Goal: Task Accomplishment & Management: Manage account settings

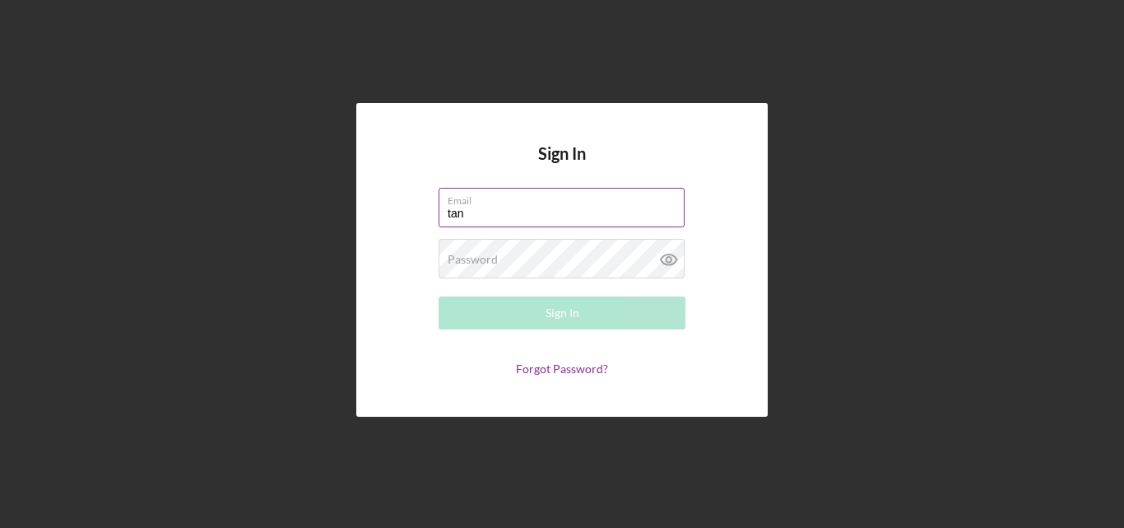
type input "[EMAIL_ADDRESS][DOMAIN_NAME]"
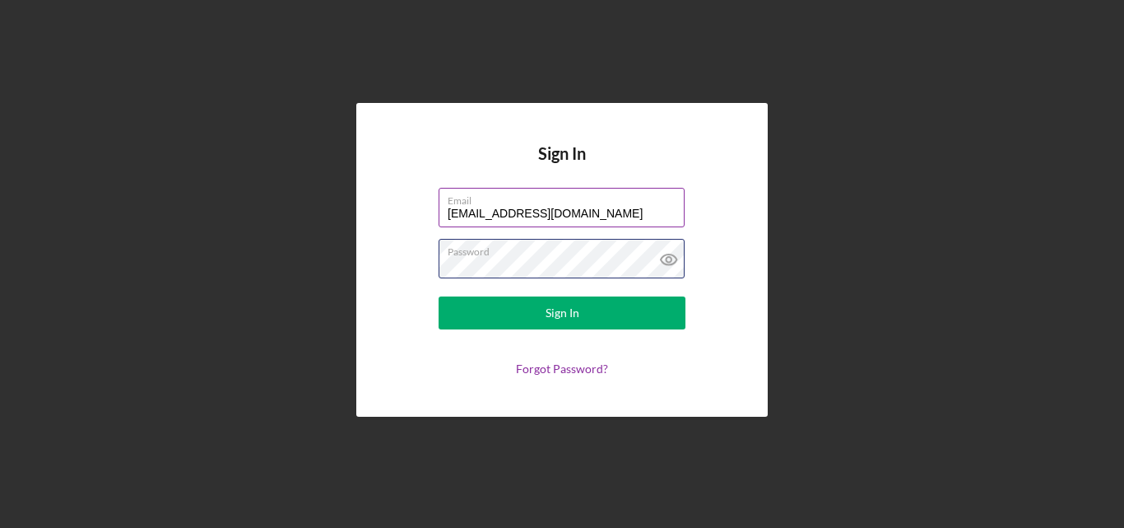
click at [439, 296] on button "Sign In" at bounding box center [562, 312] width 247 height 33
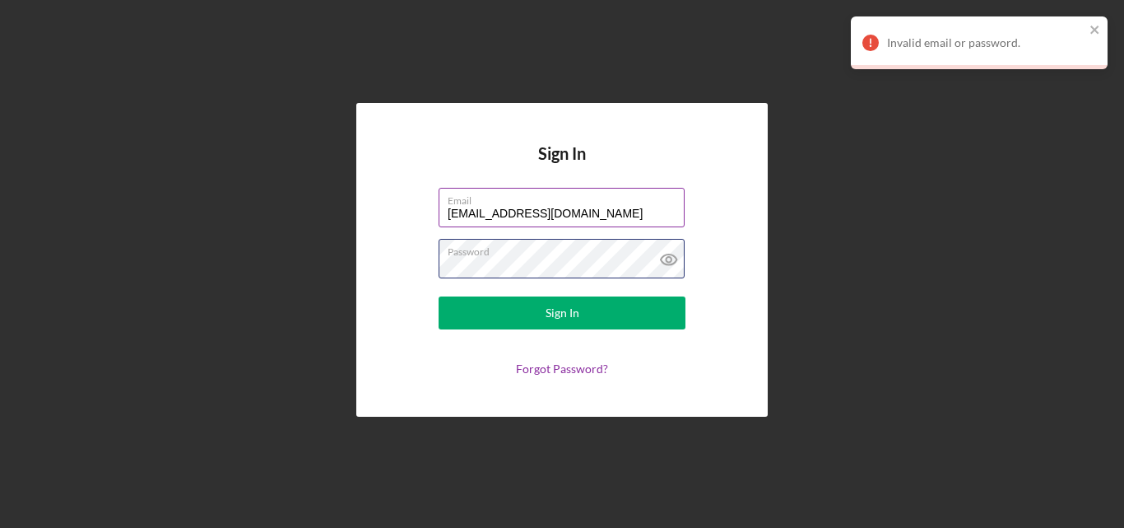
click at [439, 296] on button "Sign In" at bounding box center [562, 312] width 247 height 33
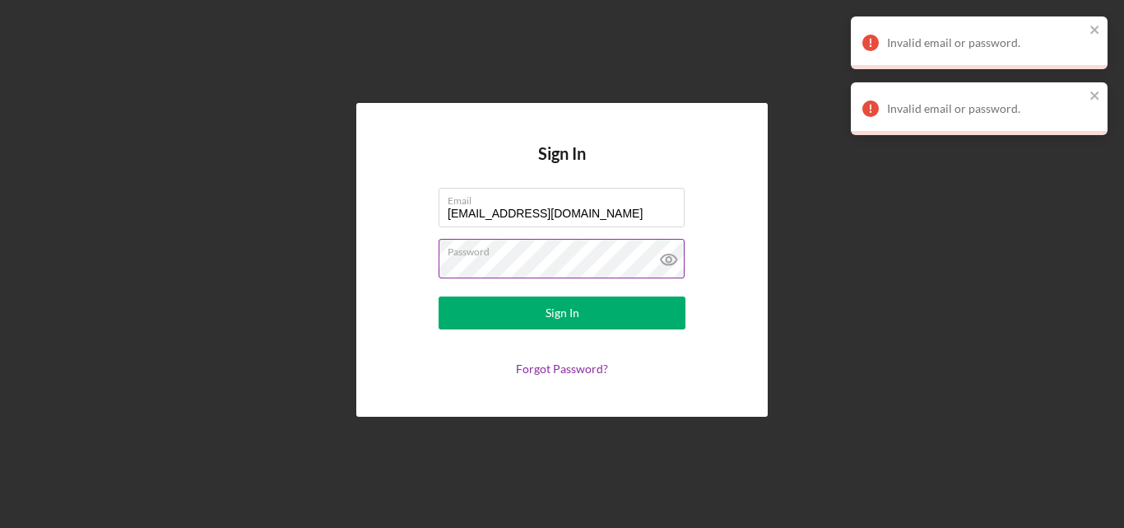
click at [673, 255] on icon at bounding box center [669, 259] width 16 height 11
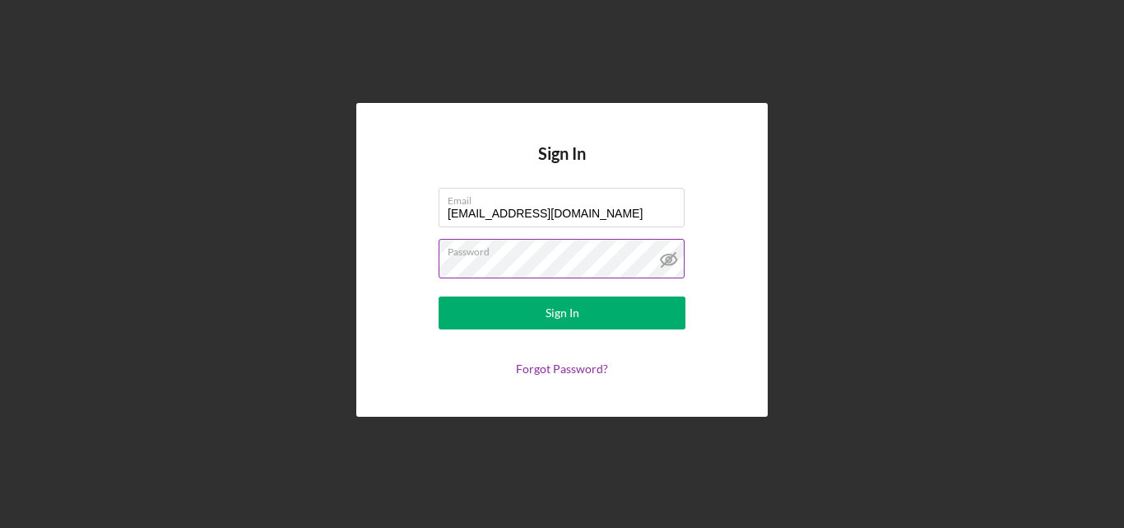
click at [439, 296] on button "Sign In" at bounding box center [562, 312] width 247 height 33
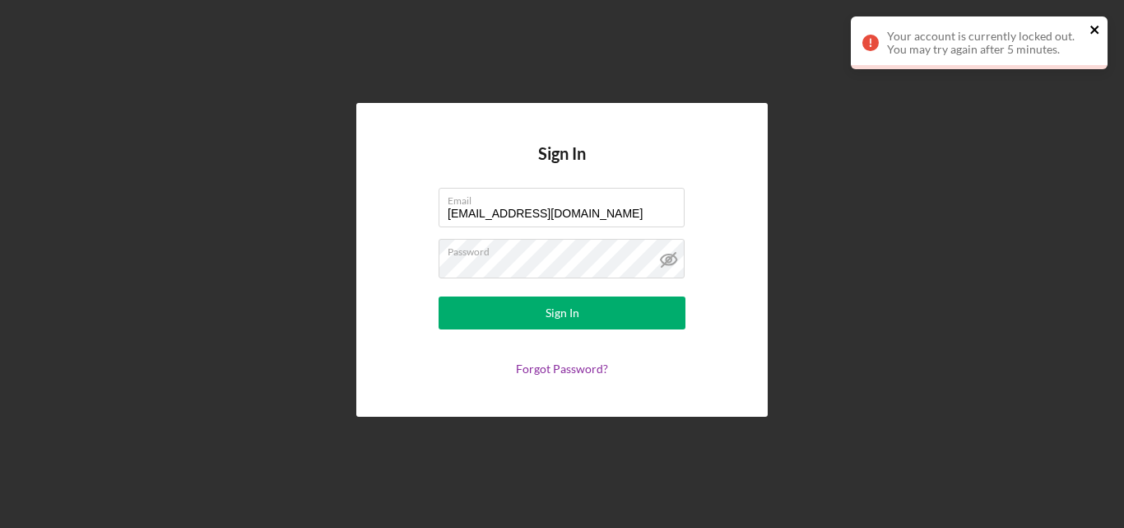
click at [1097, 29] on icon "close" at bounding box center [1096, 29] width 12 height 13
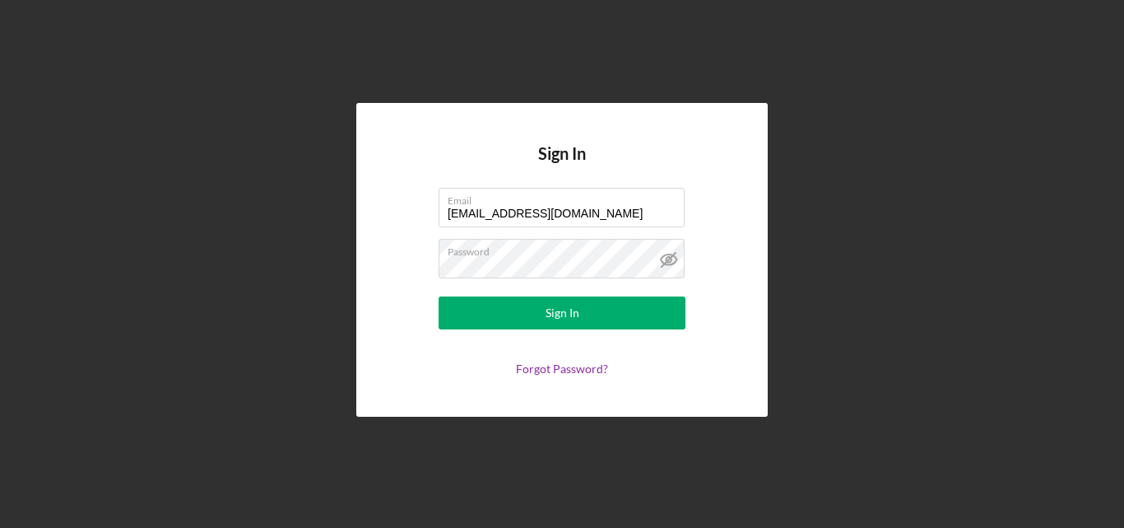
click at [795, 137] on div "Sign In Email [EMAIL_ADDRESS][DOMAIN_NAME] Password Sign In Forgot Password?" at bounding box center [562, 259] width 1108 height 519
